Goal: Task Accomplishment & Management: Manage account settings

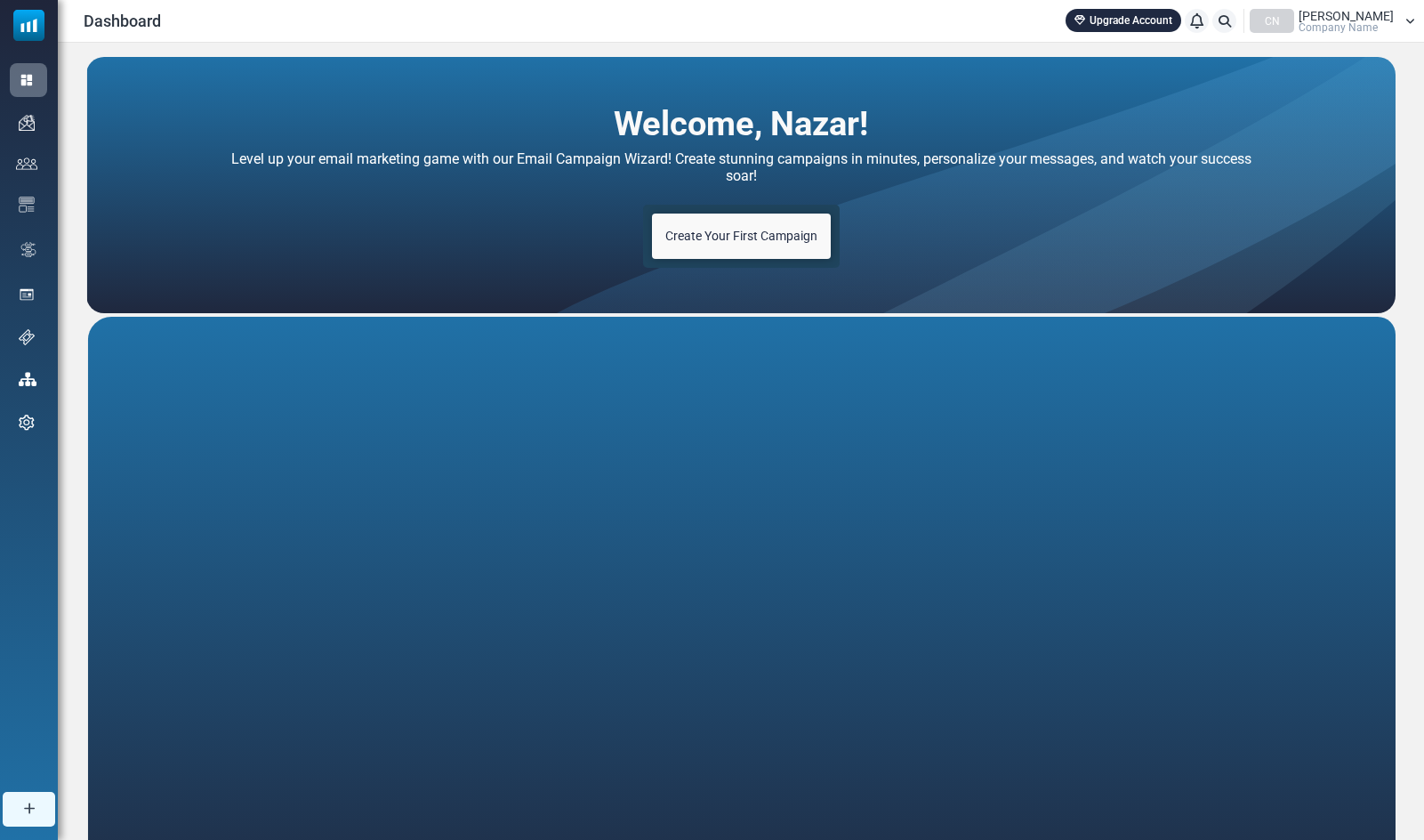
click at [754, 245] on link "Create Your First Campaign" at bounding box center [742, 236] width 179 height 46
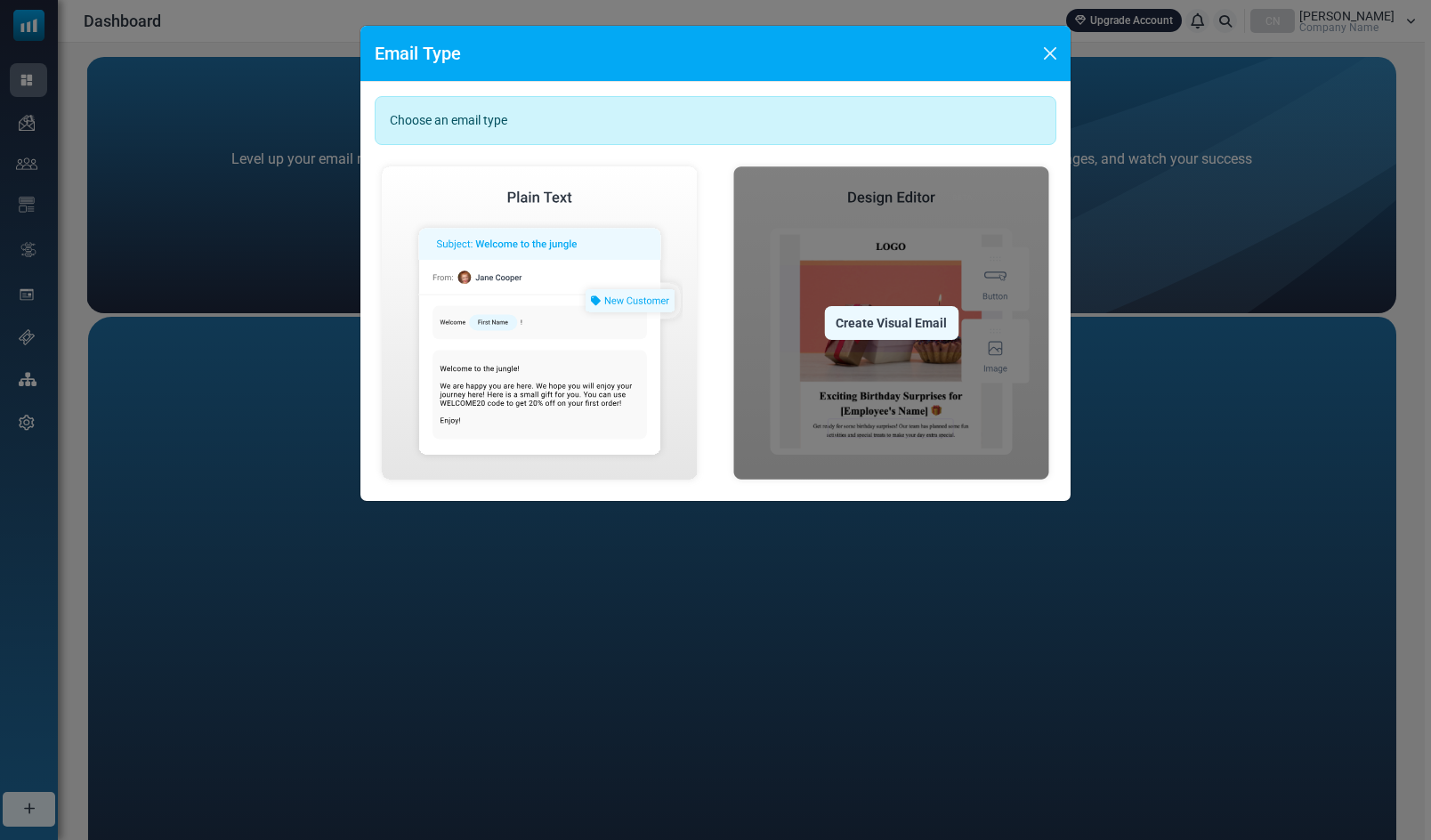
click at [867, 324] on div "Create Visual Email" at bounding box center [891, 323] width 134 height 34
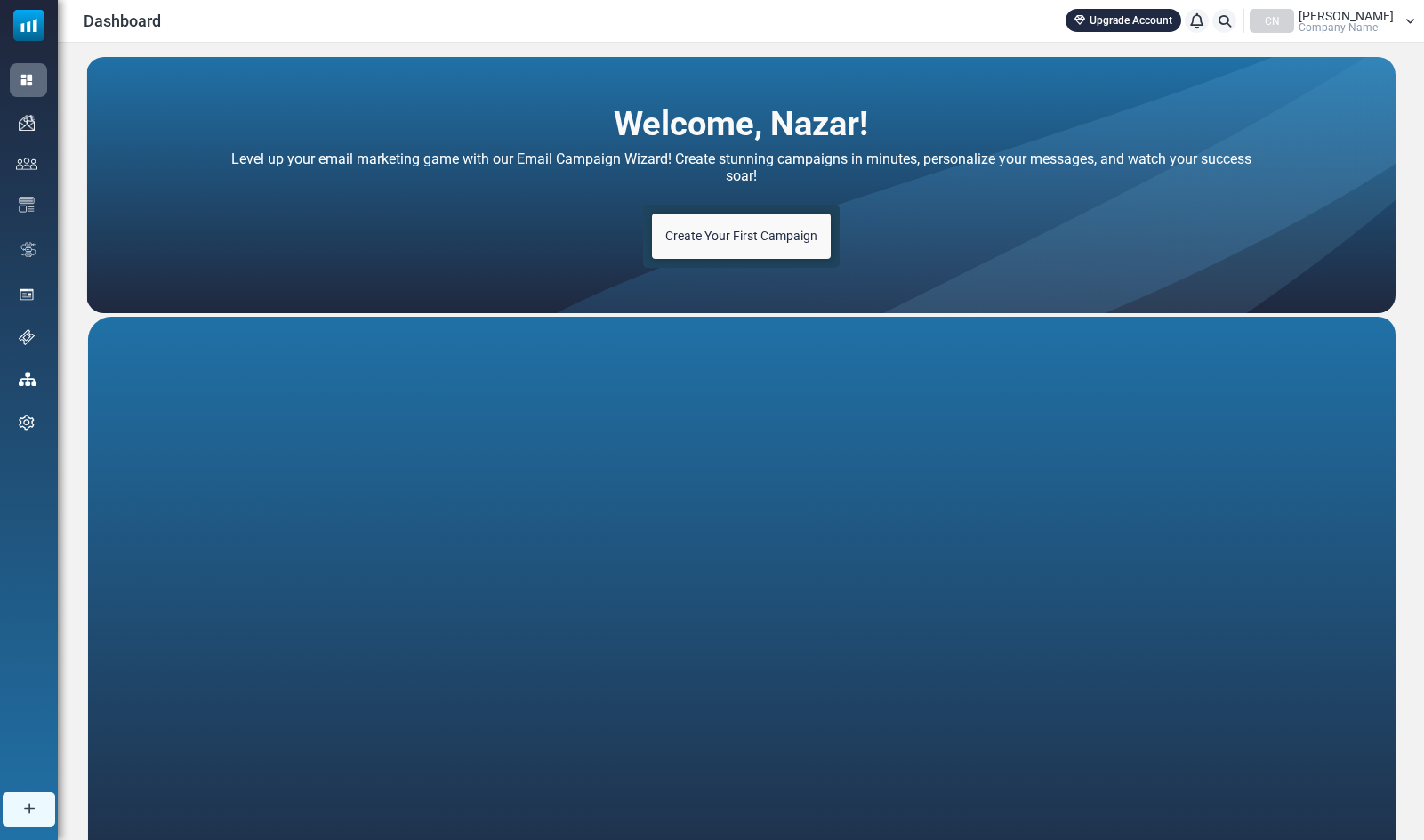
click at [1338, 18] on span "[PERSON_NAME]" at bounding box center [1346, 15] width 95 height 12
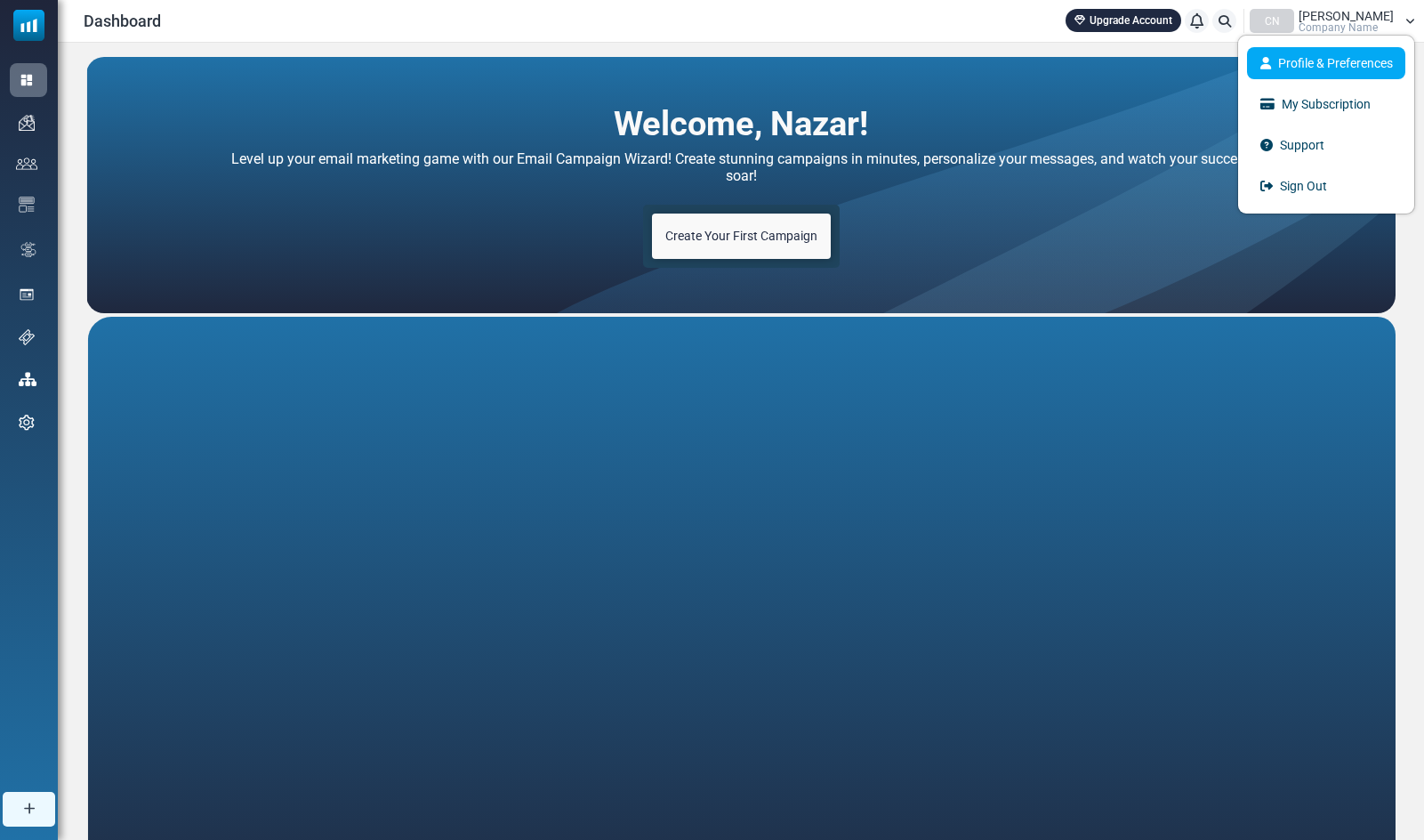
click at [1338, 61] on link "Profile & Preferences" at bounding box center [1326, 64] width 158 height 32
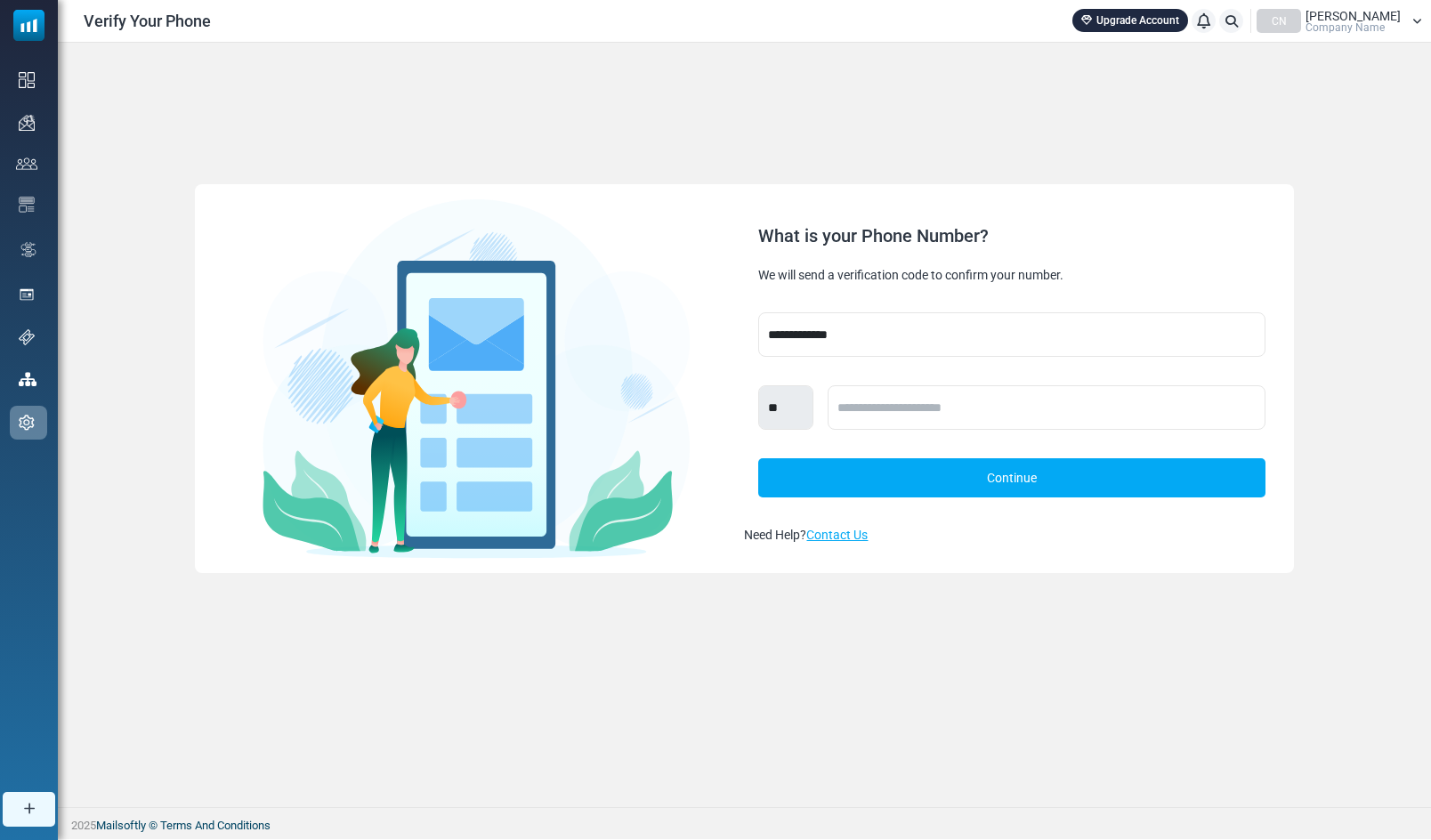
click at [430, 668] on div "**********" at bounding box center [744, 379] width 1373 height 672
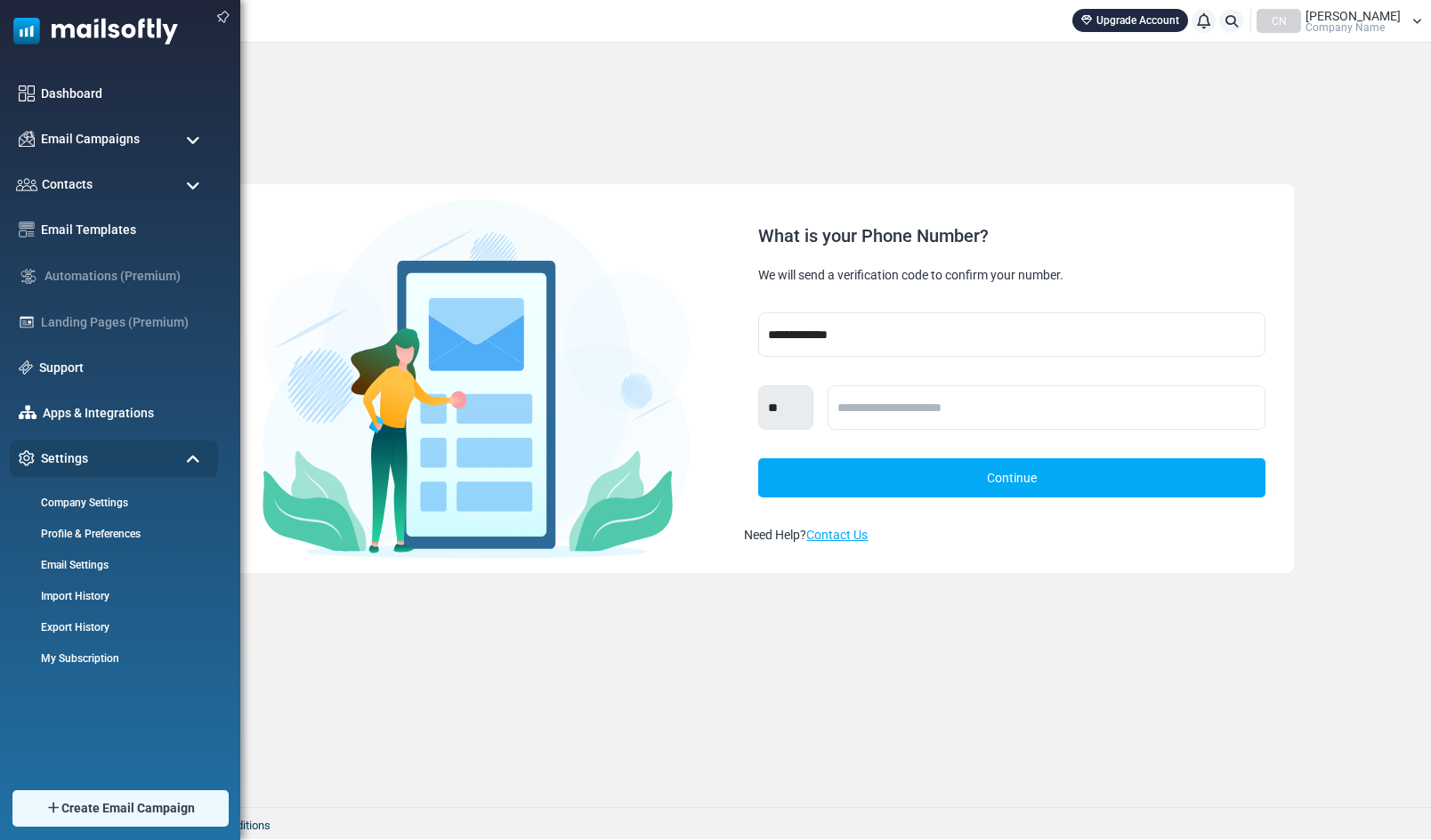
click at [43, 30] on img at bounding box center [88, 27] width 178 height 53
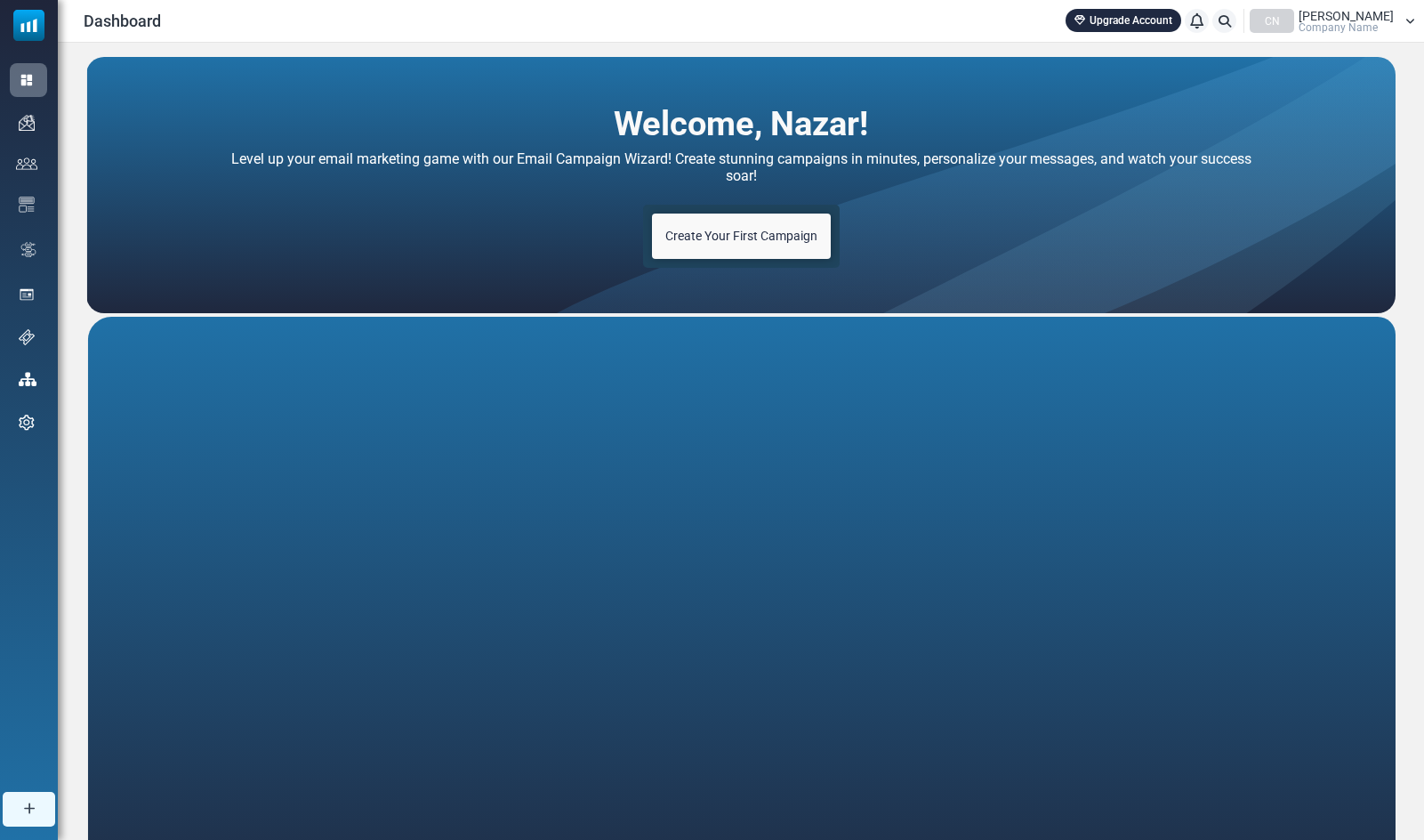
click at [1180, 23] on link "Upgrade Account" at bounding box center [1123, 20] width 116 height 23
click at [1334, 20] on span "Nazar Yousif" at bounding box center [1346, 15] width 95 height 12
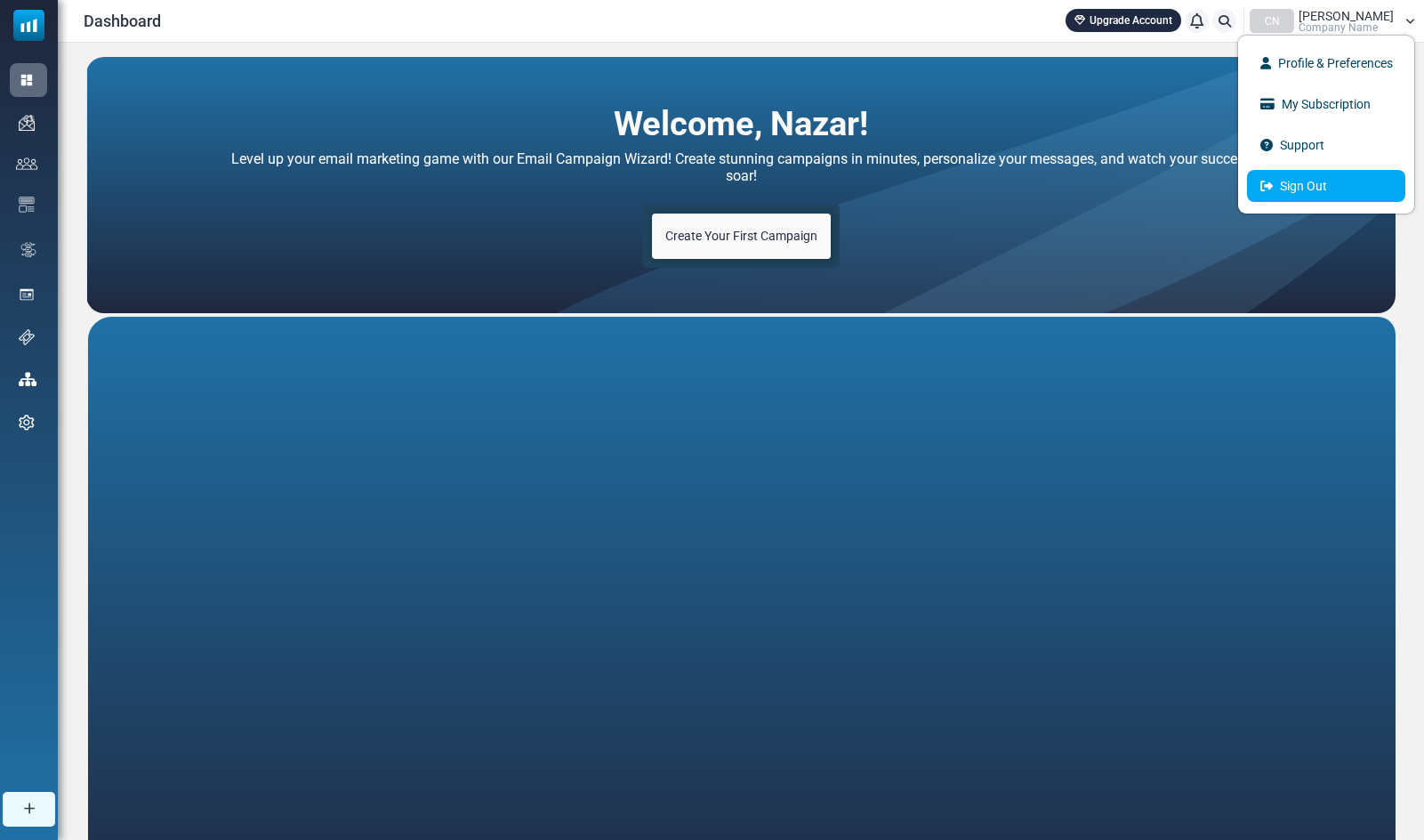
click at [1321, 186] on link "Sign Out" at bounding box center [1326, 186] width 158 height 32
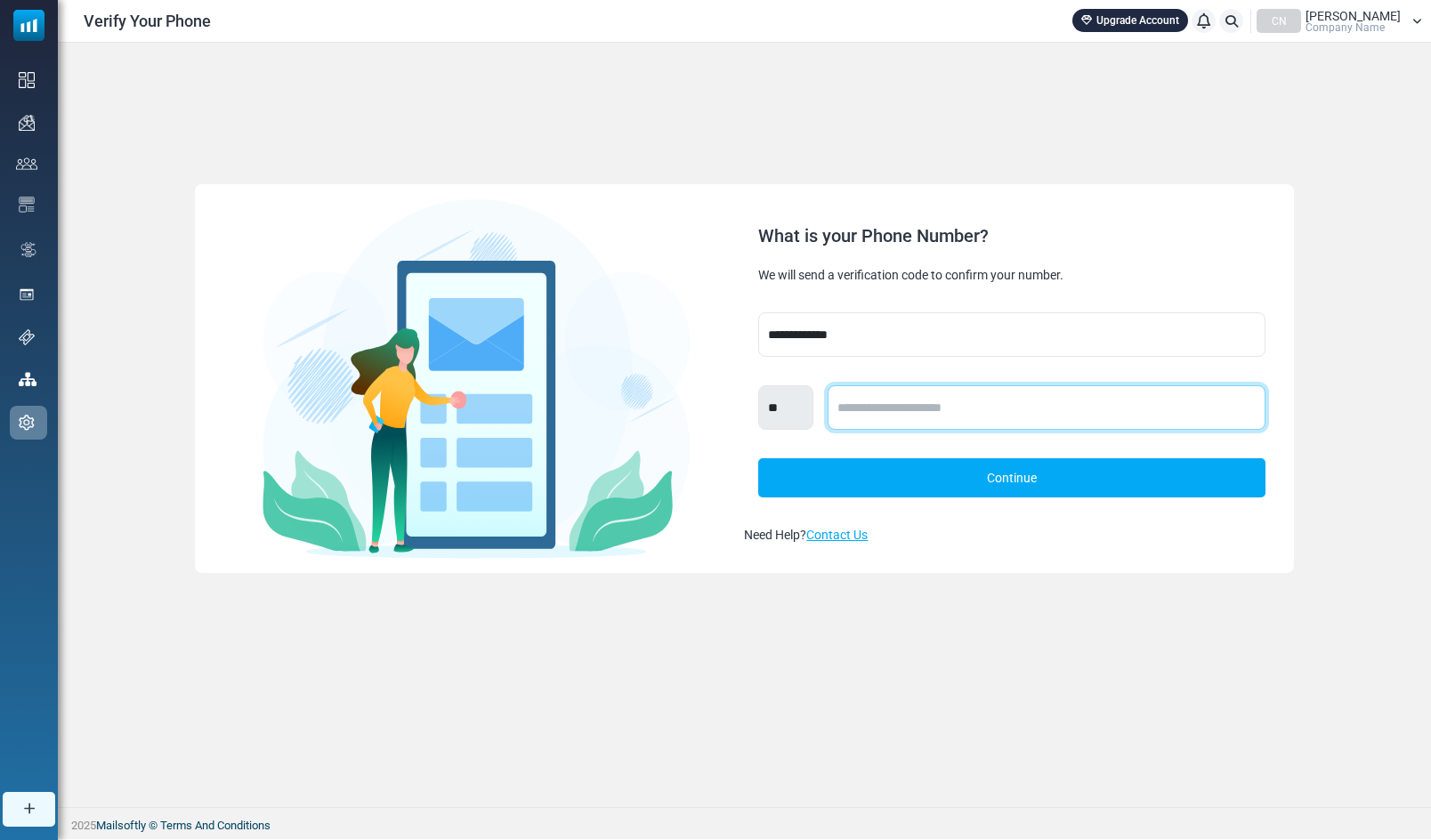
click at [886, 405] on input "text" at bounding box center [1046, 407] width 437 height 45
click at [1125, 535] on div "Need Help? Contact Us" at bounding box center [1011, 536] width 535 height 19
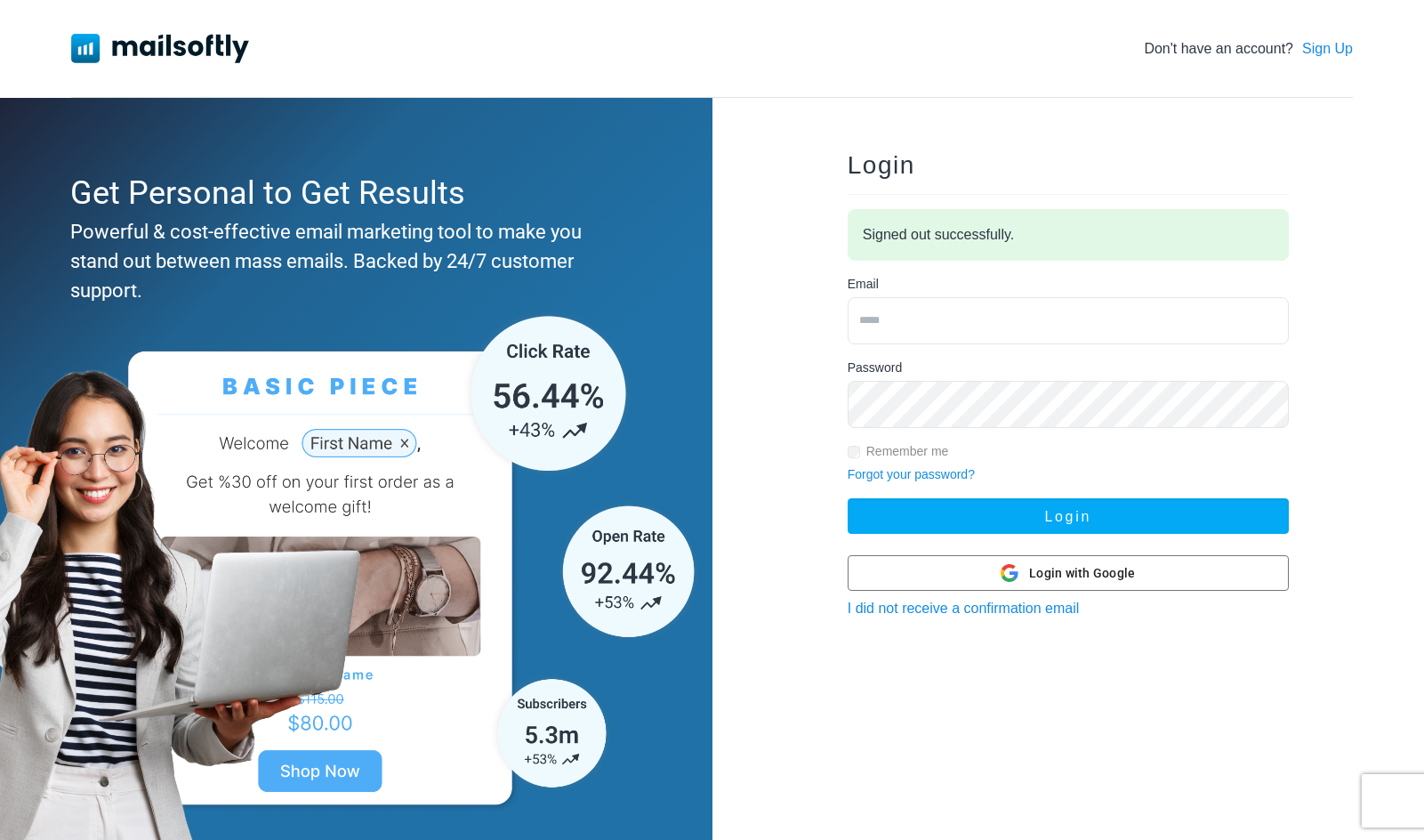
click at [1142, 50] on div "Don't have an account? Sign Up" at bounding box center [712, 49] width 1282 height 98
